Goal: Task Accomplishment & Management: Manage account settings

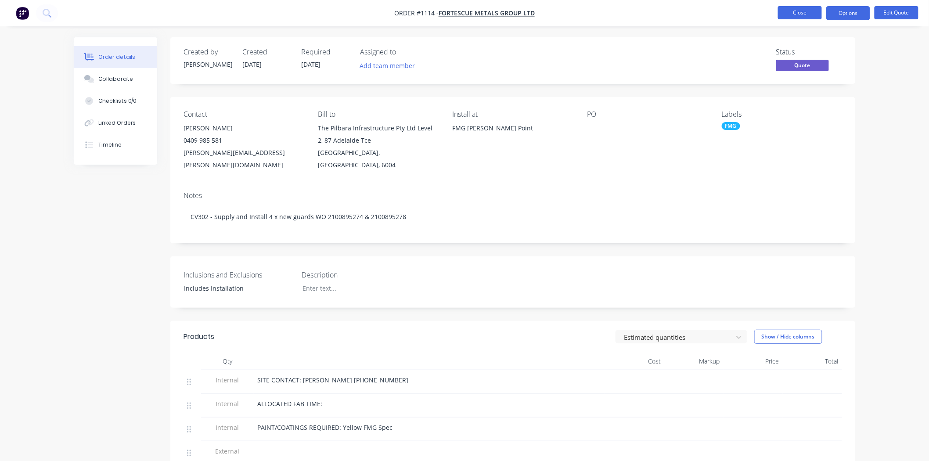
click at [795, 14] on button "Close" at bounding box center [800, 12] width 44 height 13
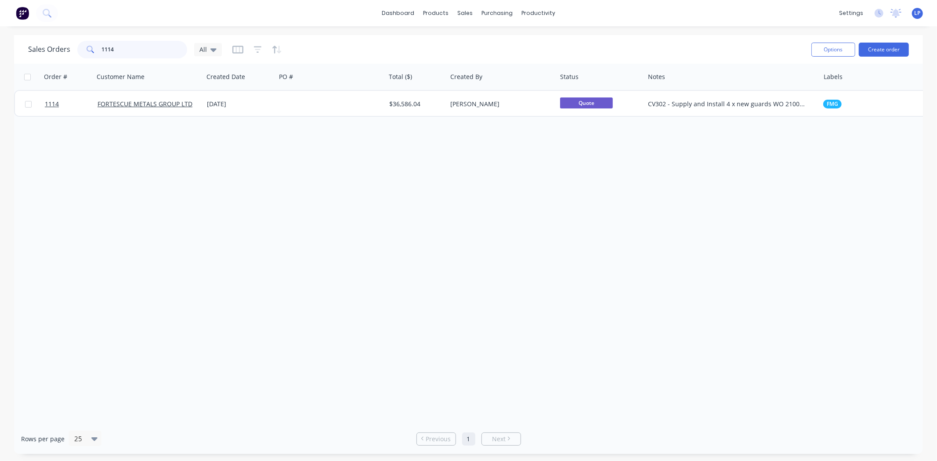
drag, startPoint x: 123, startPoint y: 50, endPoint x: 84, endPoint y: 47, distance: 39.3
click at [84, 47] on div "1114" at bounding box center [132, 50] width 110 height 18
paste input "068"
type input "1068"
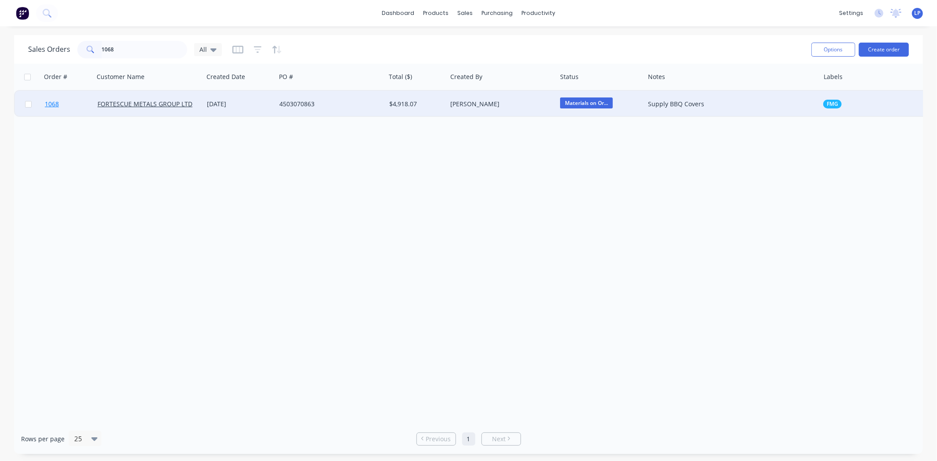
click at [81, 106] on link "1068" at bounding box center [71, 104] width 53 height 26
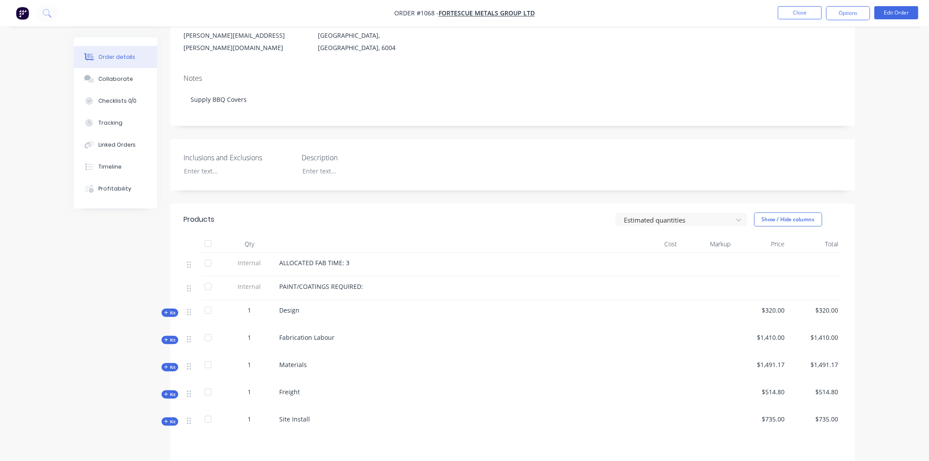
scroll to position [195, 0]
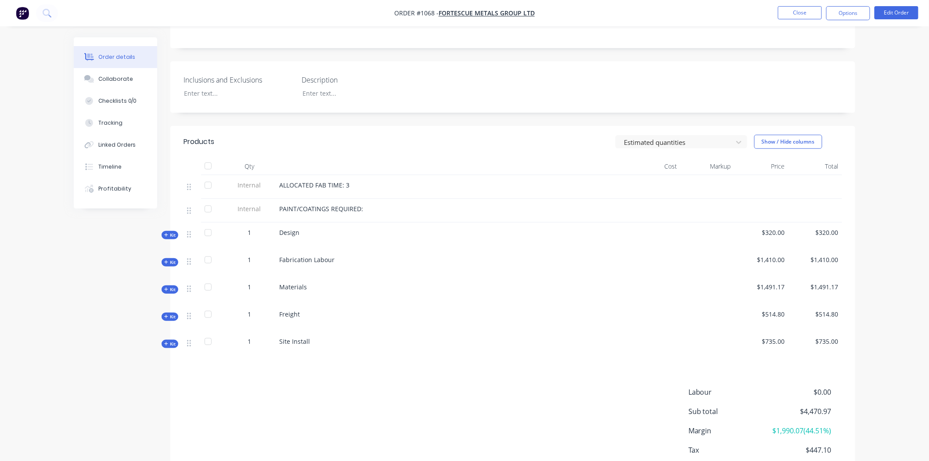
click at [173, 286] on span "Kit" at bounding box center [169, 289] width 11 height 7
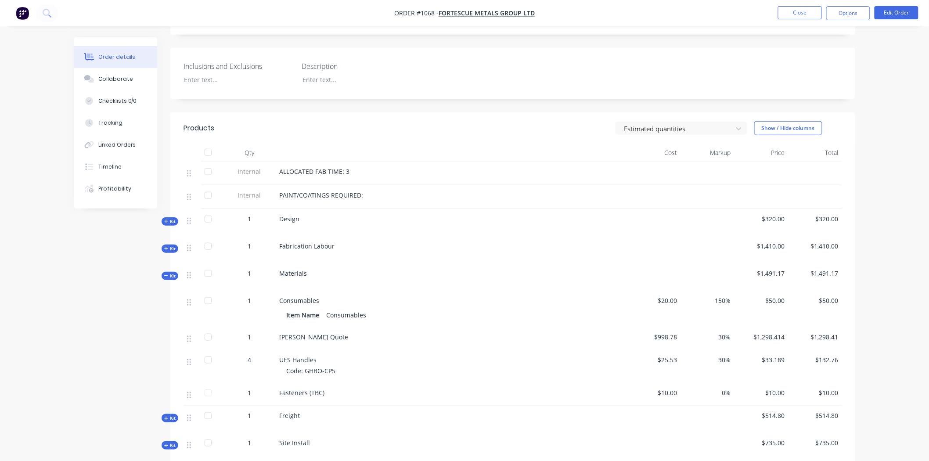
scroll to position [292, 0]
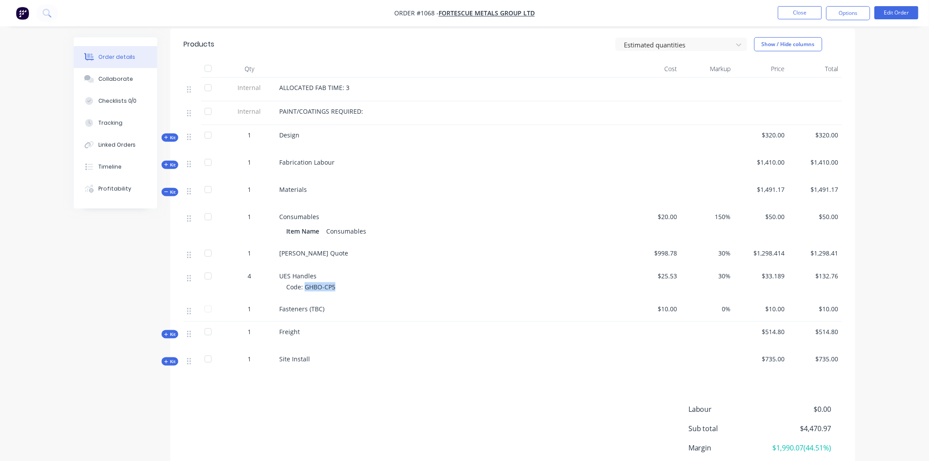
drag, startPoint x: 338, startPoint y: 275, endPoint x: 304, endPoint y: 274, distance: 33.8
click at [304, 282] on div "Code: GHBO-CP5" at bounding box center [454, 286] width 337 height 9
copy span "GHBO-CP5"
drag, startPoint x: 112, startPoint y: 80, endPoint x: 145, endPoint y: 76, distance: 32.8
click at [113, 80] on div "Collaborate" at bounding box center [115, 79] width 35 height 8
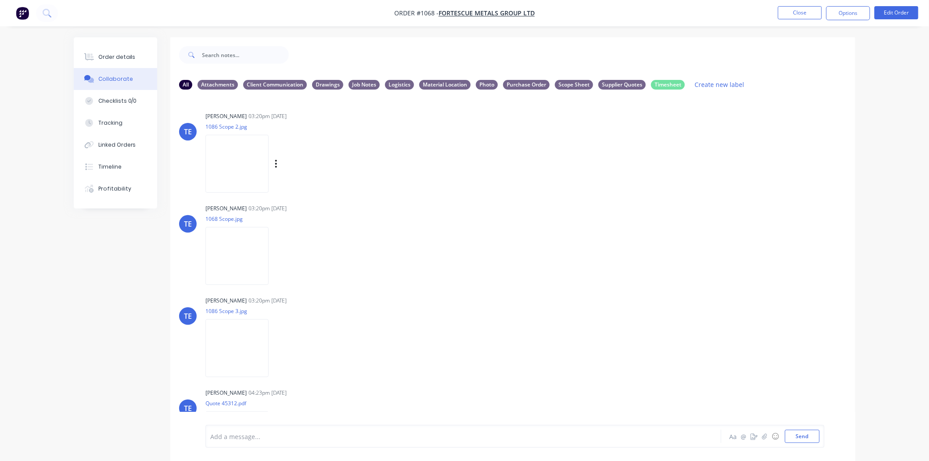
click at [238, 176] on img at bounding box center [237, 164] width 63 height 58
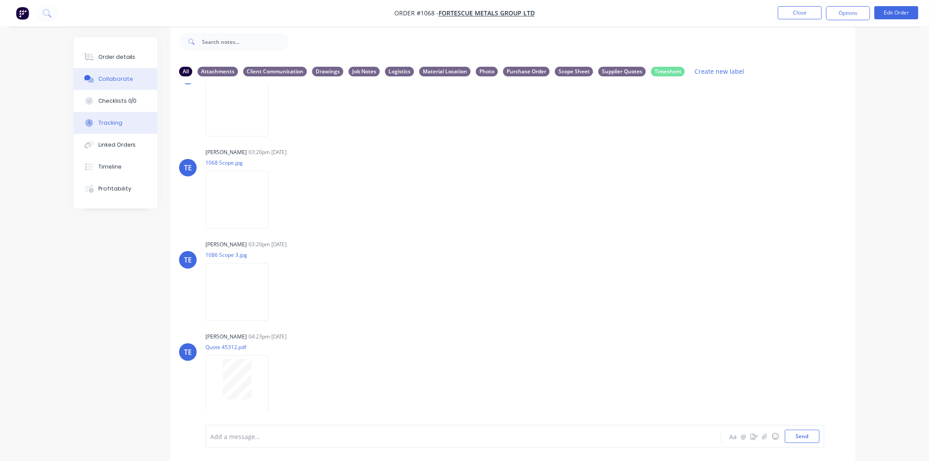
scroll to position [42, 0]
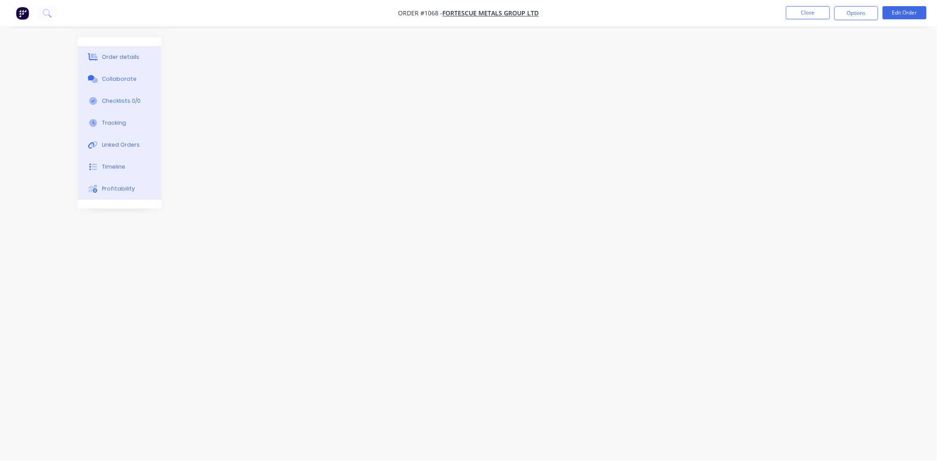
click at [124, 58] on div "Order details" at bounding box center [120, 57] width 37 height 8
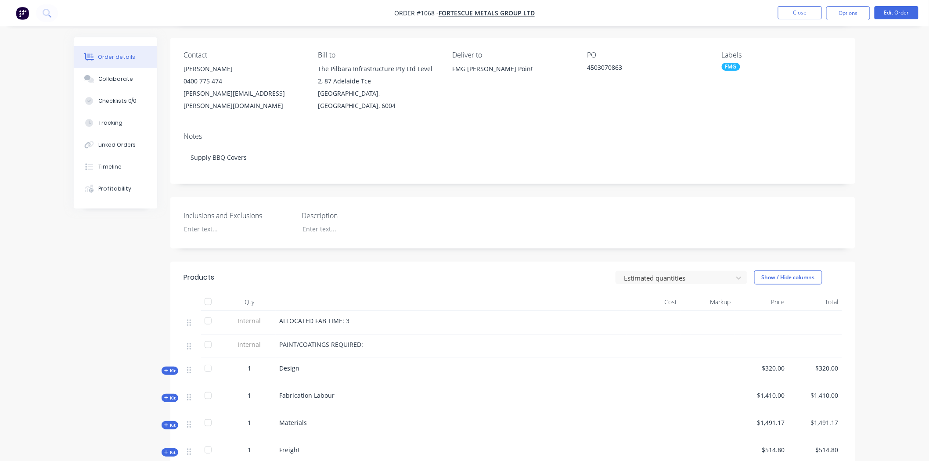
scroll to position [238, 0]
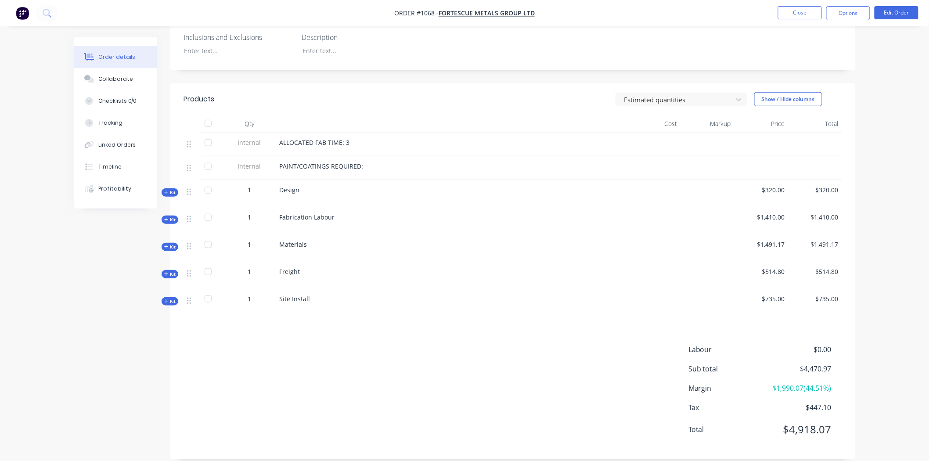
click at [164, 245] on icon "button" at bounding box center [166, 247] width 4 height 4
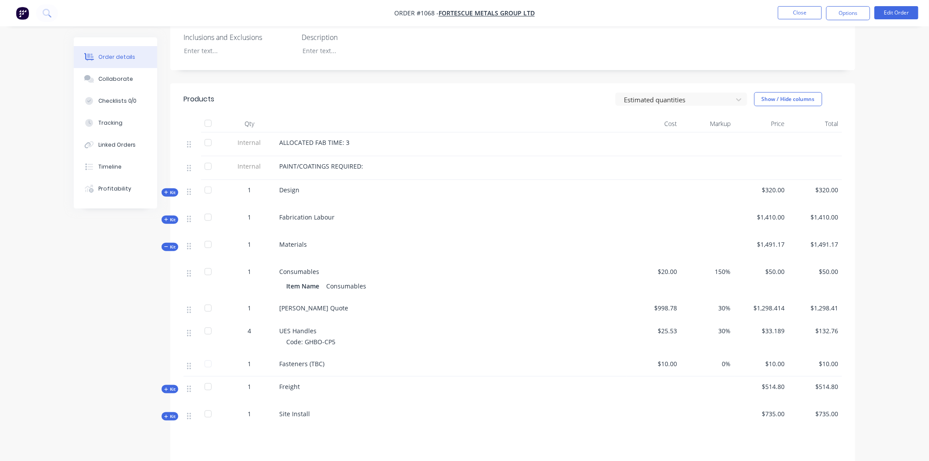
click at [338, 337] on div "Code: GHBO-CP5" at bounding box center [454, 341] width 337 height 9
drag, startPoint x: 337, startPoint y: 332, endPoint x: 306, endPoint y: 330, distance: 31.2
click at [306, 337] on div "Code: GHBO-CP5" at bounding box center [454, 341] width 337 height 9
click at [108, 79] on div "Collaborate" at bounding box center [115, 79] width 35 height 8
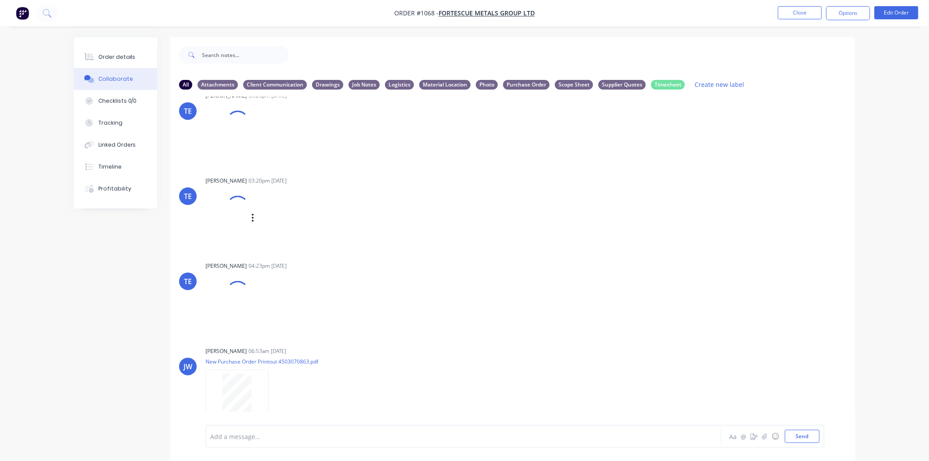
scroll to position [112, 0]
click at [232, 123] on div at bounding box center [238, 116] width 32 height 32
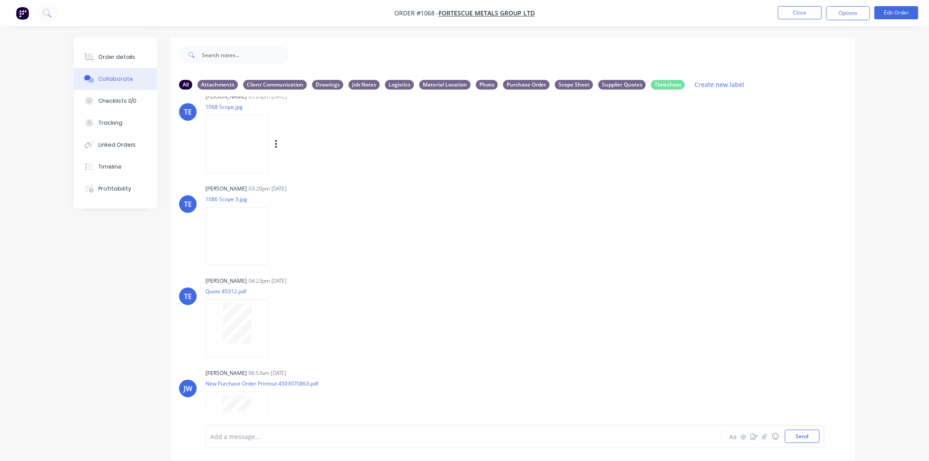
scroll to position [119, 0]
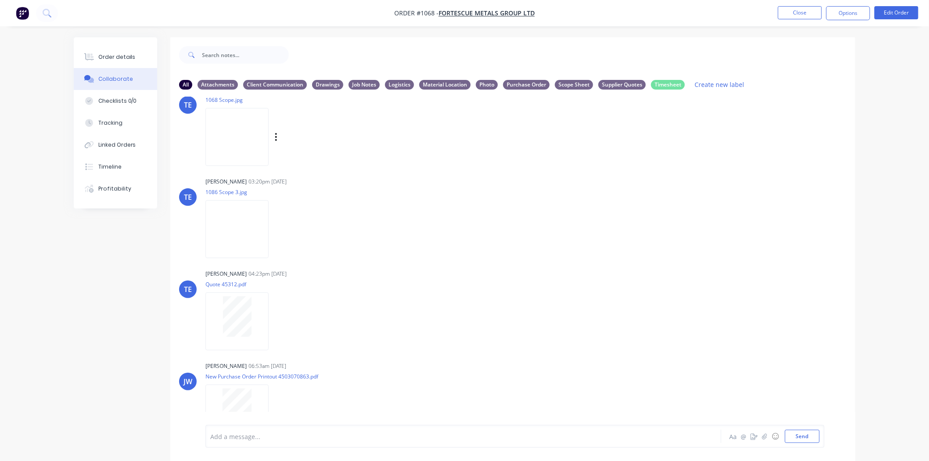
click at [245, 150] on img at bounding box center [237, 137] width 63 height 58
drag, startPoint x: 113, startPoint y: 54, endPoint x: 136, endPoint y: 54, distance: 23.3
click at [113, 54] on div "Order details" at bounding box center [116, 57] width 37 height 8
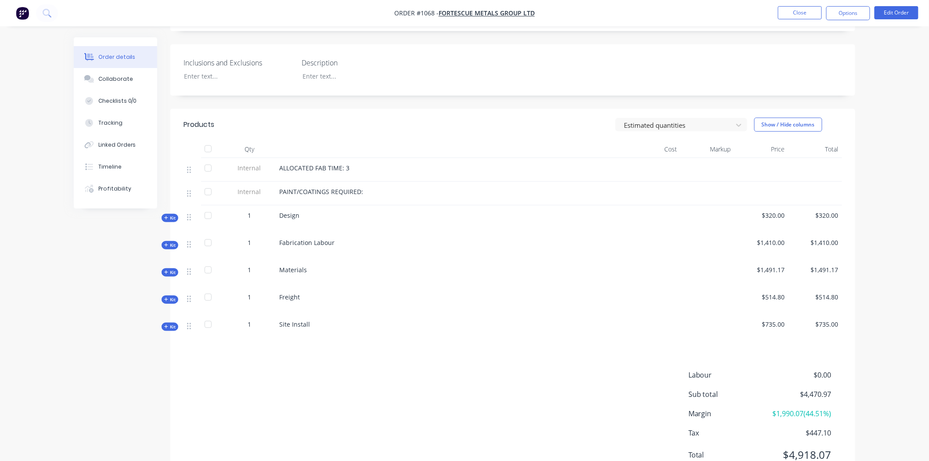
scroll to position [238, 0]
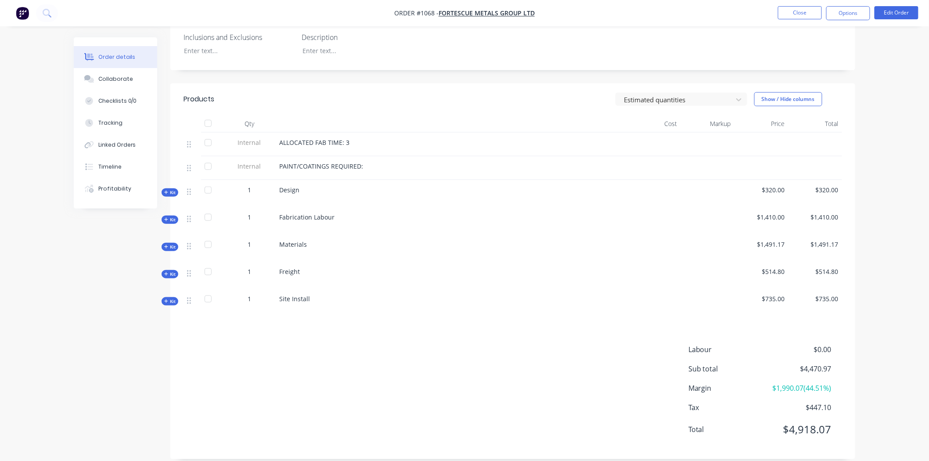
click at [172, 244] on span "Kit" at bounding box center [169, 247] width 11 height 7
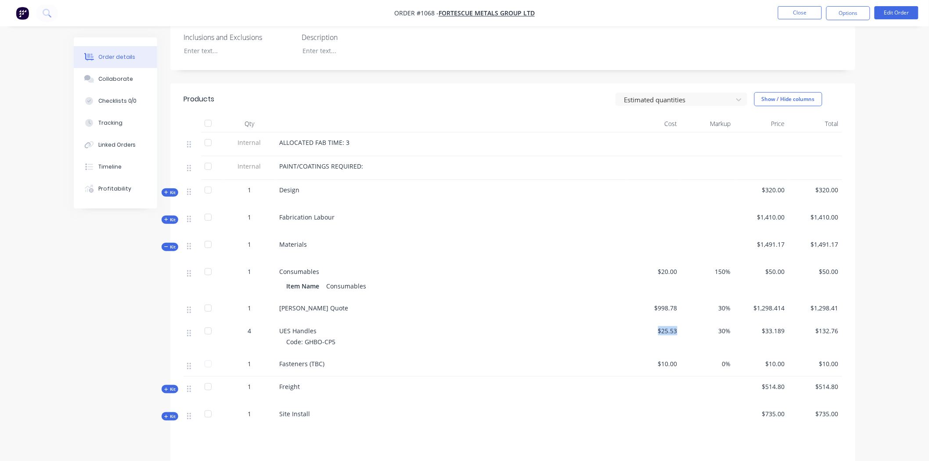
drag, startPoint x: 677, startPoint y: 321, endPoint x: 655, endPoint y: 321, distance: 22.0
click at [655, 326] on span "$25.53" at bounding box center [654, 330] width 47 height 9
click at [901, 15] on button "Edit Order" at bounding box center [897, 12] width 44 height 13
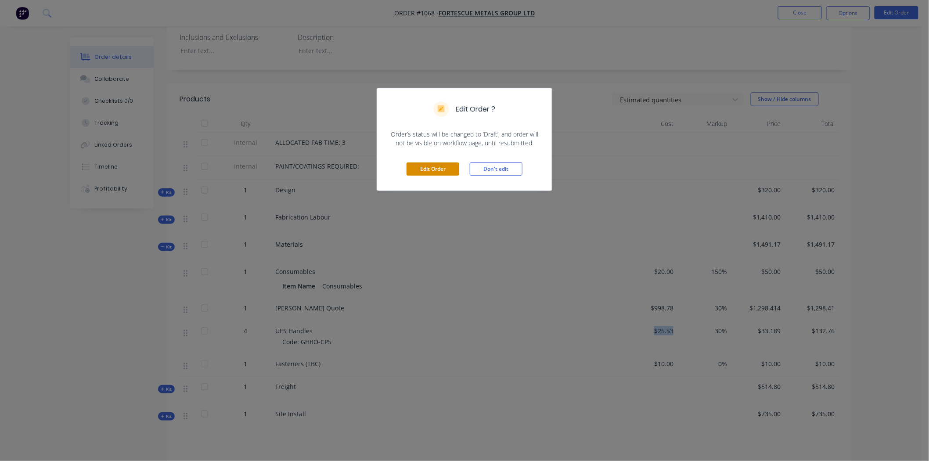
click at [447, 166] on button "Edit Order" at bounding box center [433, 168] width 53 height 13
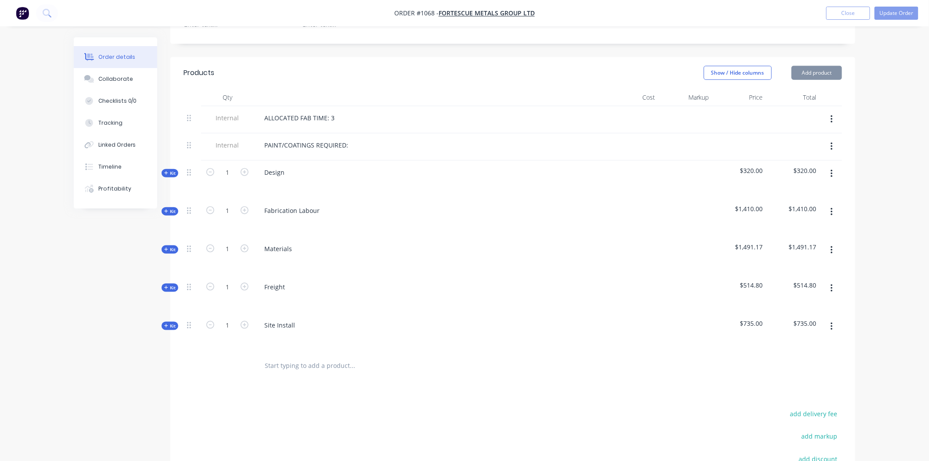
scroll to position [292, 0]
click at [167, 244] on span "Kit" at bounding box center [169, 247] width 11 height 7
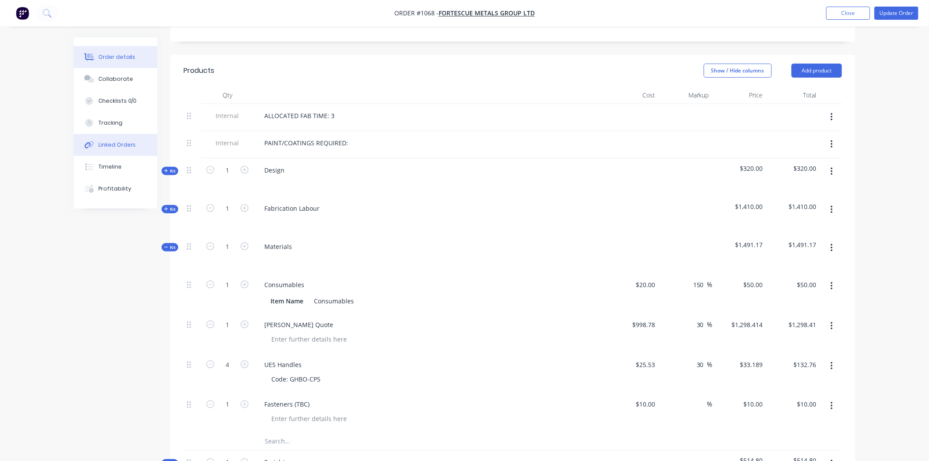
click at [116, 141] on div "Linked Orders" at bounding box center [117, 145] width 38 height 8
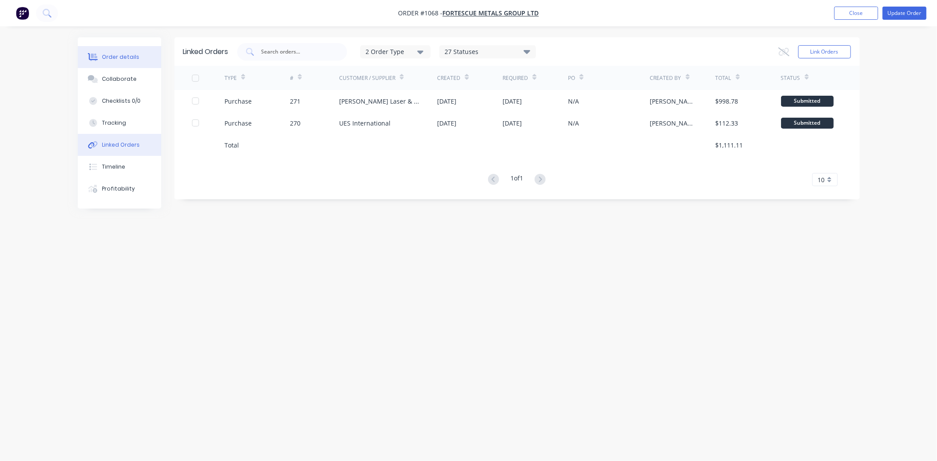
click at [126, 55] on div "Order details" at bounding box center [120, 57] width 37 height 8
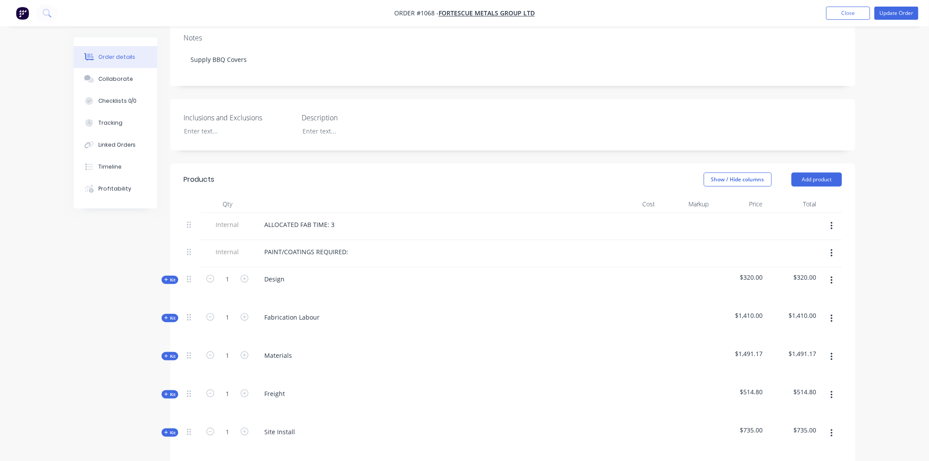
scroll to position [195, 0]
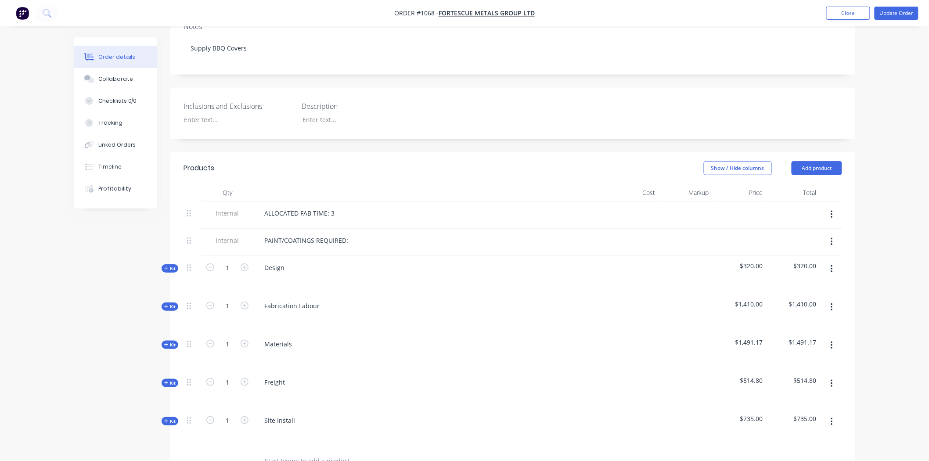
click at [174, 342] on span "Kit" at bounding box center [169, 345] width 11 height 7
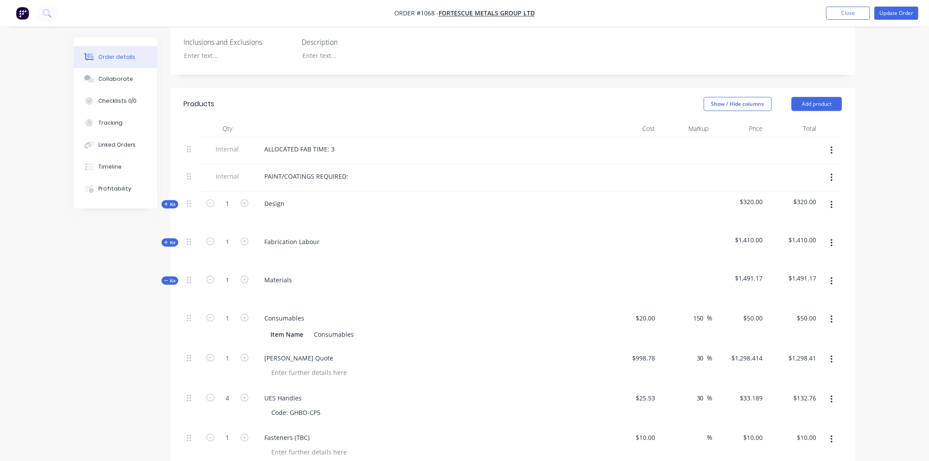
scroll to position [390, 0]
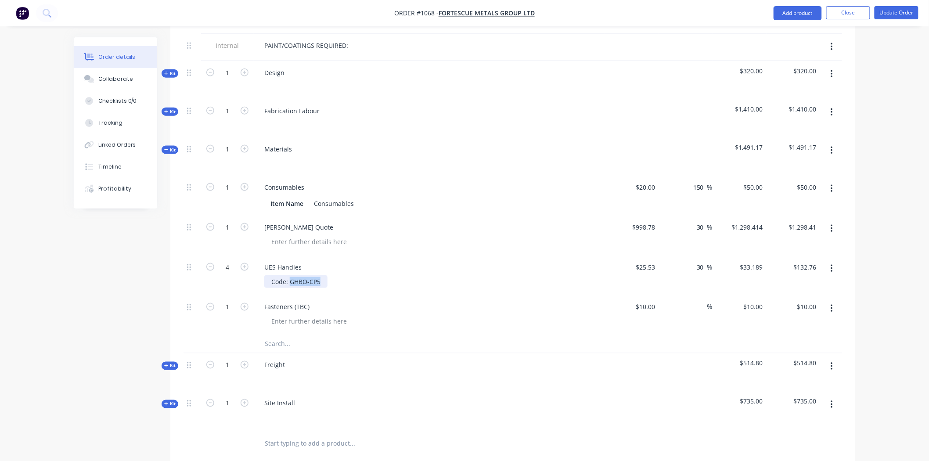
drag, startPoint x: 322, startPoint y: 269, endPoint x: 290, endPoint y: 269, distance: 32.5
click at [290, 275] on div "Code: GHBO-CP5" at bounding box center [295, 281] width 63 height 13
paste div
click at [357, 261] on div "UES Handles" at bounding box center [429, 267] width 344 height 13
click at [677, 269] on div "30 30 %" at bounding box center [686, 276] width 54 height 40
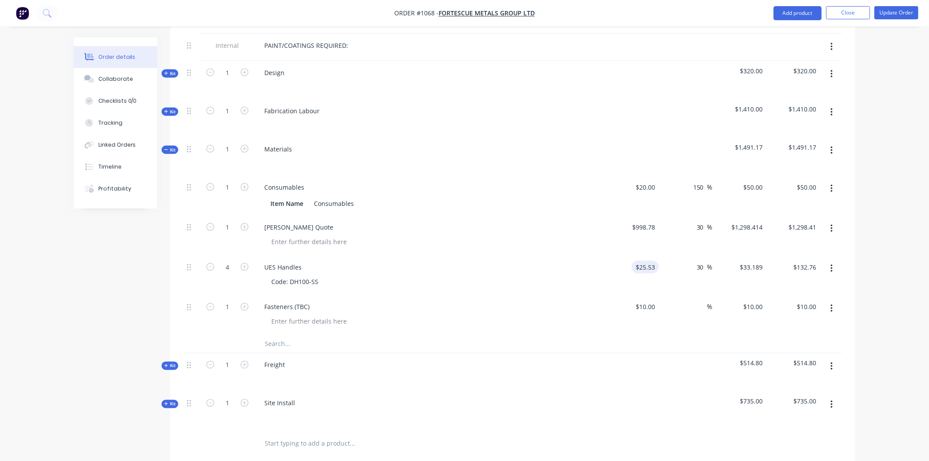
type input "25.53"
click at [656, 261] on input "25.53" at bounding box center [649, 267] width 20 height 13
type input "$13.65"
type input "$17.745"
type input "$70.98"
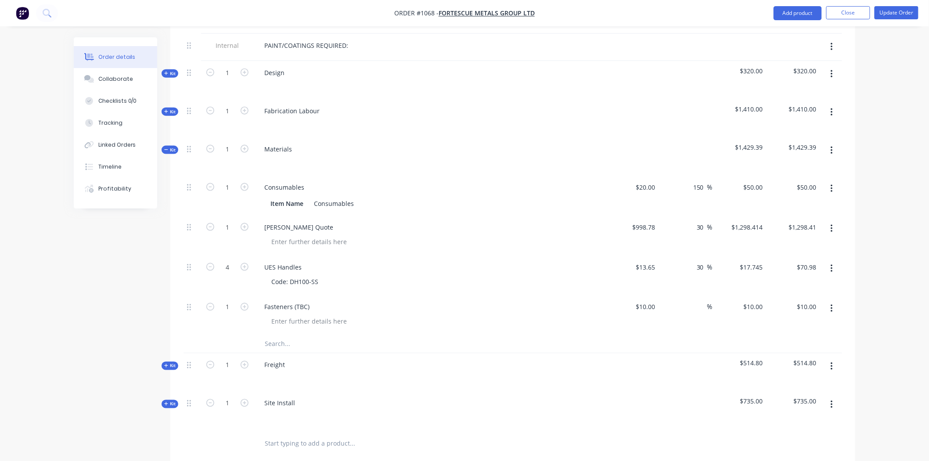
click at [691, 296] on div "%" at bounding box center [686, 316] width 54 height 40
click at [762, 261] on input "17.745" at bounding box center [752, 267] width 27 height 13
type input "$17.745"
drag, startPoint x: 704, startPoint y: 258, endPoint x: 688, endPoint y: 257, distance: 16.7
click at [688, 257] on div "30 30 %" at bounding box center [686, 276] width 54 height 40
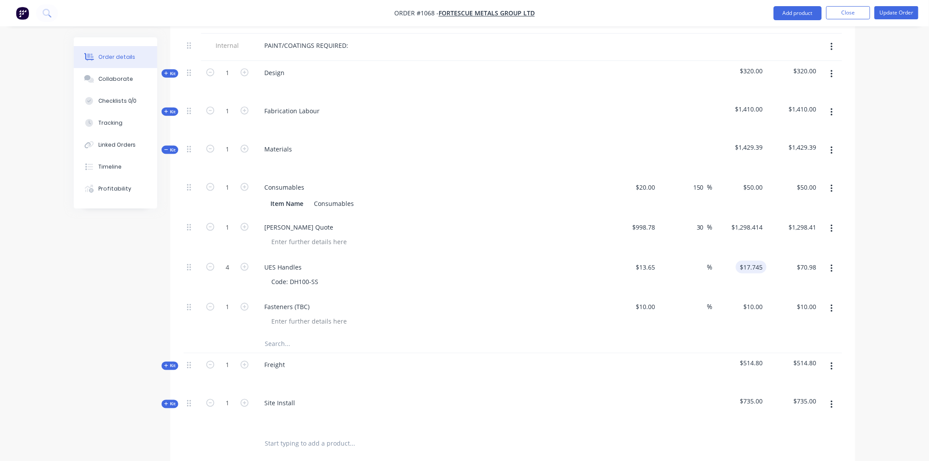
type input "13.65"
type input "$54.60"
click at [772, 271] on div "$54.60 $54.60" at bounding box center [794, 276] width 54 height 40
click at [760, 261] on input "13.65" at bounding box center [757, 267] width 20 height 13
type input "33.189"
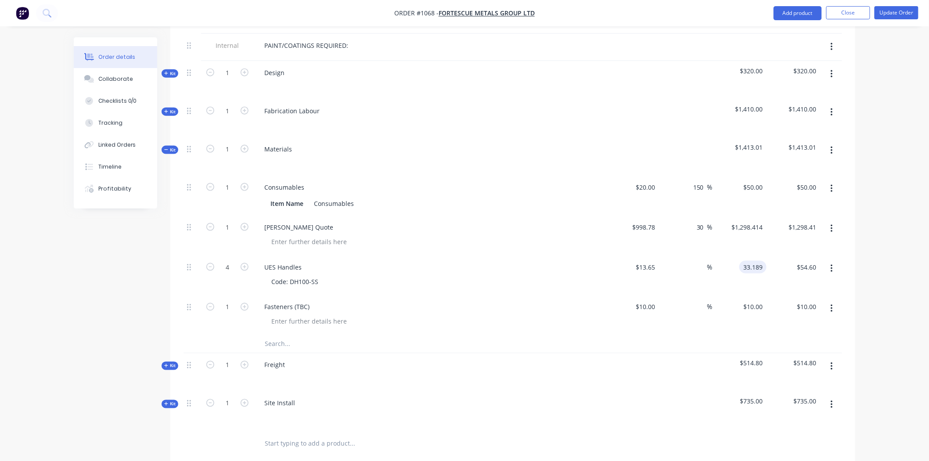
type input "143.14"
type input "$33.189"
type input "$132.76"
click at [756, 273] on div "$33.189 33.189" at bounding box center [740, 276] width 54 height 40
click at [901, 10] on button "Update Order" at bounding box center [897, 12] width 44 height 13
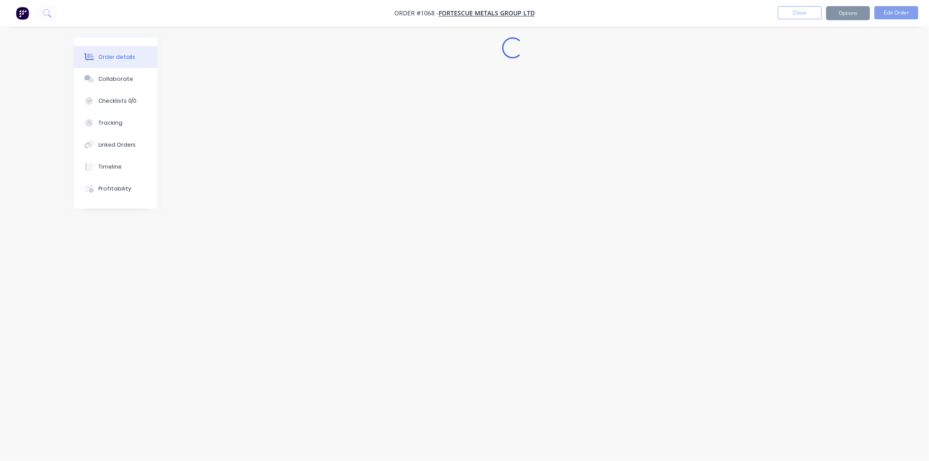
scroll to position [0, 0]
